Goal: Task Accomplishment & Management: Use online tool/utility

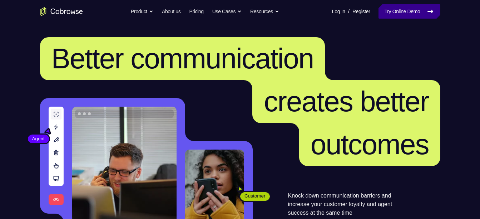
click at [401, 10] on link "Try Online Demo" at bounding box center [408, 11] width 61 height 14
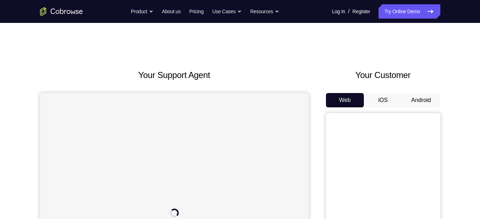
click at [409, 99] on button "Android" at bounding box center [421, 100] width 38 height 14
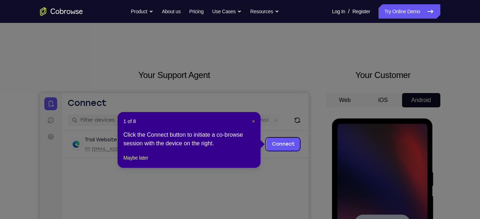
click at [252, 119] on span "×" at bounding box center [253, 121] width 3 height 6
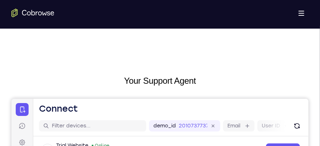
click at [154, 110] on header "Open main menu Connect" at bounding box center [170, 106] width 275 height 17
click at [154, 107] on header "Open main menu Connect" at bounding box center [170, 106] width 275 height 17
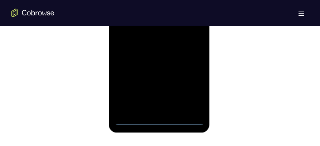
scroll to position [487, 0]
click at [161, 120] on div at bounding box center [159, 24] width 90 height 200
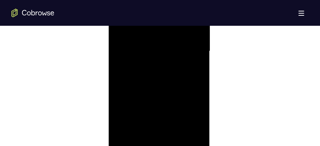
scroll to position [456, 0]
click at [194, 122] on div at bounding box center [159, 55] width 90 height 200
click at [144, 42] on div at bounding box center [159, 115] width 90 height 200
click at [185, 112] on div at bounding box center [159, 115] width 90 height 200
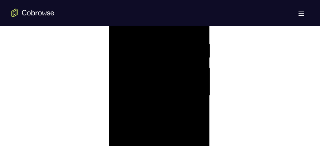
scroll to position [417, 0]
click at [149, 106] on div at bounding box center [159, 93] width 90 height 200
click at [146, 78] on div at bounding box center [159, 93] width 90 height 200
click at [145, 84] on div at bounding box center [159, 93] width 90 height 200
click at [145, 90] on div at bounding box center [159, 93] width 90 height 200
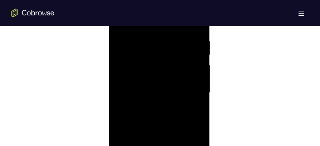
click at [135, 90] on div at bounding box center [159, 93] width 90 height 200
click at [153, 96] on div at bounding box center [159, 113] width 90 height 200
click at [197, 90] on div at bounding box center [159, 62] width 90 height 200
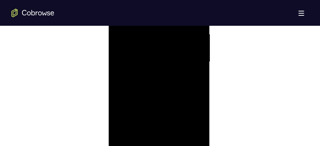
click at [197, 90] on div at bounding box center [159, 62] width 90 height 200
click at [198, 36] on div at bounding box center [159, 106] width 90 height 200
click at [121, 60] on div at bounding box center [159, 115] width 90 height 200
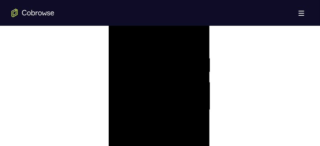
scroll to position [387, 0]
click at [120, 49] on div at bounding box center [159, 123] width 90 height 200
click at [153, 63] on div at bounding box center [159, 114] width 90 height 200
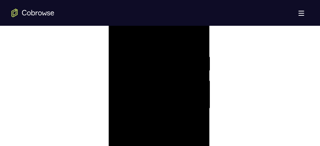
click at [192, 38] on div at bounding box center [159, 109] width 90 height 200
click at [170, 49] on div at bounding box center [159, 109] width 90 height 200
click at [194, 70] on div at bounding box center [159, 109] width 90 height 200
click at [196, 40] on div at bounding box center [159, 109] width 90 height 200
click at [192, 50] on div at bounding box center [159, 109] width 90 height 200
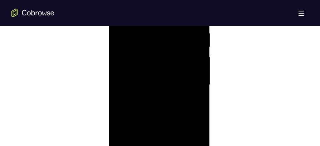
scroll to position [428, 0]
click at [125, 94] on div at bounding box center [159, 83] width 90 height 200
click at [198, 47] on div at bounding box center [159, 114] width 90 height 200
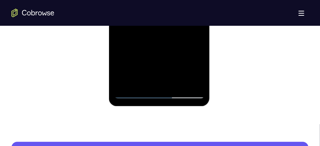
scroll to position [518, 0]
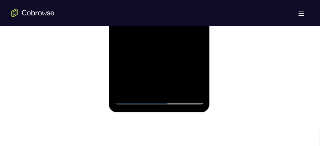
scroll to position [478, 0]
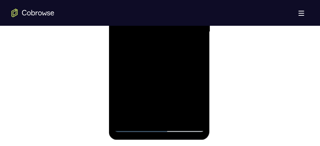
click at [161, 75] on div at bounding box center [159, 32] width 90 height 200
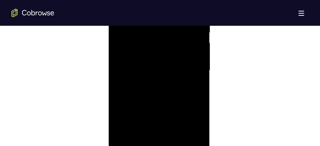
scroll to position [437, 0]
click at [160, 74] on div at bounding box center [159, 73] width 90 height 200
drag, startPoint x: 160, startPoint y: 33, endPoint x: 157, endPoint y: 126, distance: 93.7
click at [157, 126] on div at bounding box center [159, 66] width 90 height 200
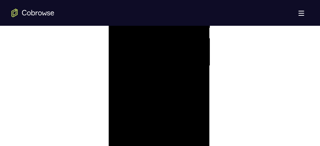
drag, startPoint x: 163, startPoint y: 89, endPoint x: 162, endPoint y: 129, distance: 39.3
click at [162, 129] on div at bounding box center [159, 66] width 90 height 200
drag, startPoint x: 164, startPoint y: 115, endPoint x: 161, endPoint y: 111, distance: 5.2
click at [161, 111] on div at bounding box center [159, 107] width 90 height 200
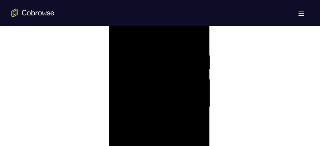
drag, startPoint x: 163, startPoint y: 90, endPoint x: 161, endPoint y: 125, distance: 35.1
click at [161, 125] on div at bounding box center [159, 107] width 90 height 200
drag, startPoint x: 163, startPoint y: 82, endPoint x: 166, endPoint y: 51, distance: 30.9
click at [166, 51] on div at bounding box center [159, 107] width 90 height 200
drag, startPoint x: 156, startPoint y: 110, endPoint x: 156, endPoint y: 62, distance: 47.9
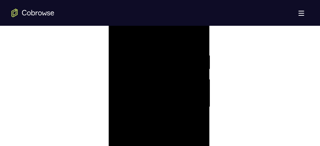
click at [156, 62] on div at bounding box center [159, 107] width 90 height 200
drag, startPoint x: 154, startPoint y: 112, endPoint x: 154, endPoint y: 90, distance: 21.8
click at [154, 90] on div at bounding box center [159, 107] width 90 height 200
click at [197, 109] on div at bounding box center [159, 107] width 90 height 200
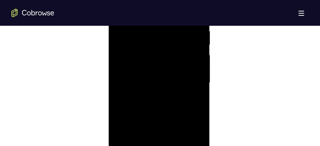
scroll to position [436, 0]
click at [198, 81] on div at bounding box center [159, 75] width 90 height 200
click at [119, 80] on div at bounding box center [159, 75] width 90 height 200
click at [197, 77] on div at bounding box center [159, 75] width 90 height 200
click at [197, 78] on div at bounding box center [159, 75] width 90 height 200
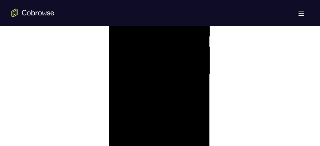
click at [197, 78] on div at bounding box center [159, 75] width 90 height 200
click at [122, 41] on div at bounding box center [159, 113] width 90 height 200
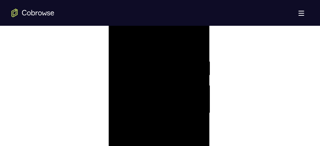
click at [146, 58] on div at bounding box center [159, 113] width 90 height 200
click at [168, 81] on div at bounding box center [159, 113] width 90 height 200
click at [196, 48] on div at bounding box center [159, 113] width 90 height 200
click at [195, 34] on div at bounding box center [159, 103] width 90 height 200
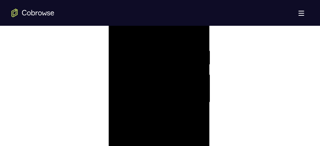
drag, startPoint x: 180, startPoint y: 49, endPoint x: 152, endPoint y: 49, distance: 28.2
click at [152, 49] on div at bounding box center [159, 103] width 90 height 200
click at [170, 49] on div at bounding box center [159, 103] width 90 height 200
click at [198, 37] on div at bounding box center [159, 103] width 90 height 200
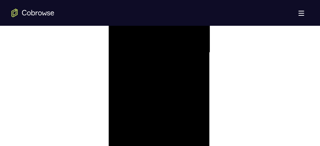
click at [175, 139] on div at bounding box center [159, 53] width 90 height 200
click at [154, 70] on div at bounding box center [159, 53] width 90 height 200
click at [194, 70] on div at bounding box center [159, 53] width 90 height 200
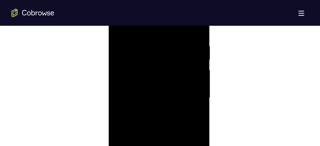
click at [191, 116] on div at bounding box center [159, 98] width 90 height 200
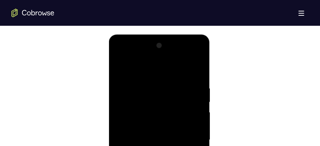
click at [122, 69] on div at bounding box center [159, 140] width 90 height 200
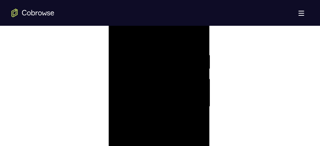
scroll to position [399, 0]
click at [121, 41] on div at bounding box center [159, 111] width 90 height 200
drag, startPoint x: 146, startPoint y: 67, endPoint x: 150, endPoint y: 91, distance: 25.0
click at [150, 91] on div at bounding box center [159, 111] width 90 height 200
drag, startPoint x: 157, startPoint y: 76, endPoint x: 163, endPoint y: 141, distance: 64.5
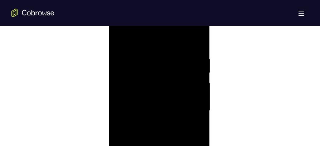
click at [163, 141] on div at bounding box center [159, 111] width 90 height 200
click at [163, 60] on div at bounding box center [159, 111] width 90 height 200
click at [192, 54] on div at bounding box center [159, 111] width 90 height 200
click at [192, 57] on div at bounding box center [159, 111] width 90 height 200
click at [196, 40] on div at bounding box center [159, 111] width 90 height 200
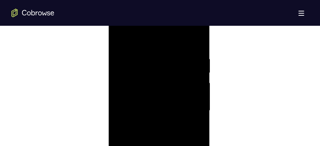
click at [193, 44] on div at bounding box center [159, 111] width 90 height 200
drag, startPoint x: 176, startPoint y: 57, endPoint x: 177, endPoint y: 99, distance: 42.5
click at [177, 99] on div at bounding box center [159, 111] width 90 height 200
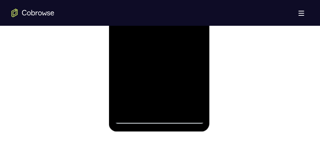
scroll to position [498, 0]
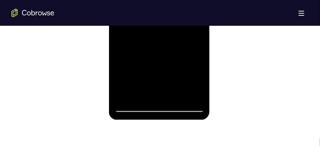
click at [125, 97] on div at bounding box center [159, 12] width 90 height 200
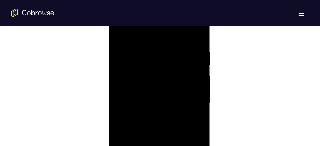
scroll to position [401, 0]
click at [147, 53] on div at bounding box center [159, 109] width 90 height 200
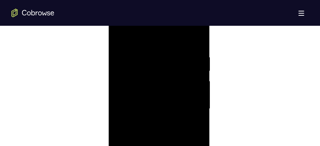
click at [147, 53] on div at bounding box center [159, 109] width 90 height 200
click at [189, 38] on div at bounding box center [159, 109] width 90 height 200
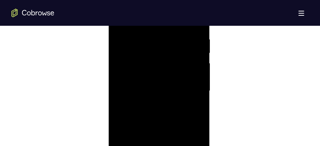
scroll to position [417, 0]
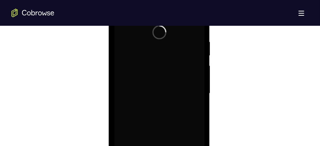
click at [149, 40] on div at bounding box center [159, 94] width 90 height 200
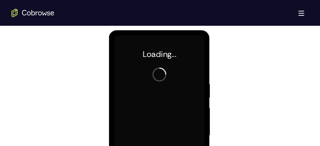
scroll to position [367, 0]
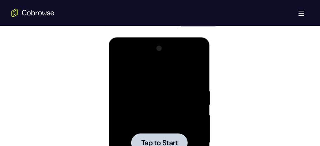
click at [161, 80] on div at bounding box center [159, 143] width 90 height 200
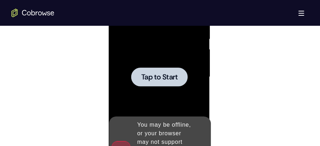
click at [161, 79] on span "Tap to Start" at bounding box center [159, 77] width 36 height 7
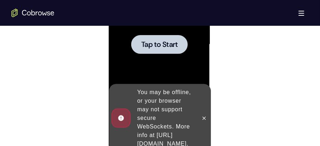
scroll to position [469, 0]
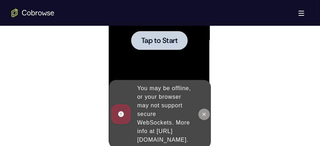
click at [203, 109] on button at bounding box center [203, 114] width 11 height 11
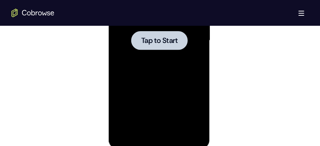
click at [172, 64] on div at bounding box center [159, 41] width 90 height 200
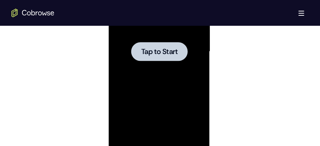
scroll to position [426, 0]
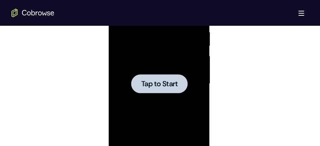
click at [161, 84] on span "Tap to Start" at bounding box center [159, 84] width 36 height 7
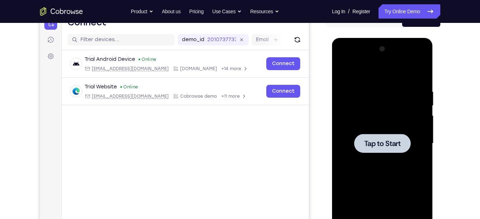
scroll to position [69, 0]
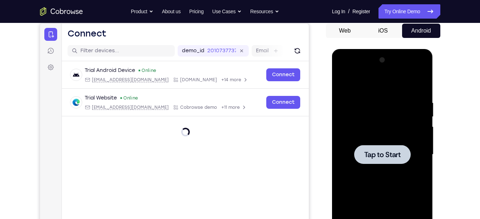
click at [384, 166] on div at bounding box center [382, 154] width 90 height 200
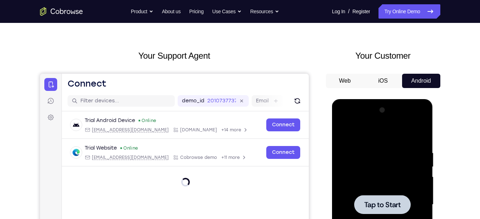
scroll to position [63, 0]
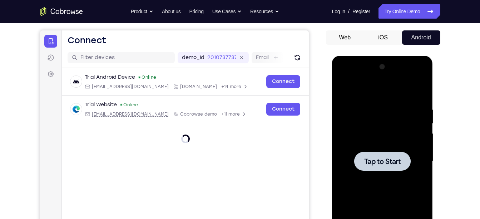
click at [379, 171] on div at bounding box center [382, 161] width 90 height 200
click at [408, 16] on link "Try Online Demo" at bounding box center [408, 11] width 61 height 14
